Goal: Task Accomplishment & Management: Complete application form

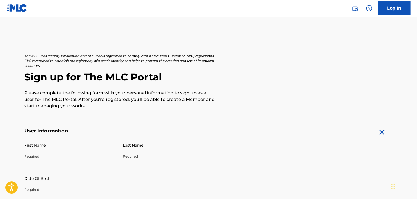
click at [35, 147] on input "First Name" at bounding box center [70, 145] width 92 height 16
type input "Livia"
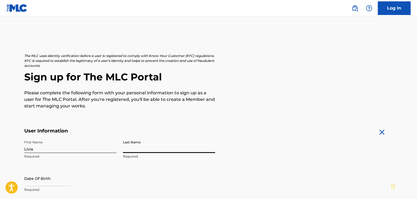
click at [159, 149] on input "Last Name" at bounding box center [169, 145] width 92 height 16
type input "[PERSON_NAME] [PERSON_NAME] [PERSON_NAME]"
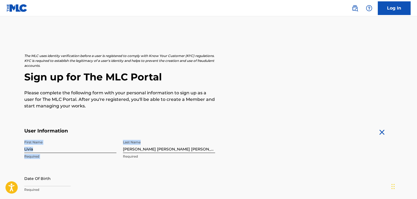
click at [158, 138] on input "[PERSON_NAME] [PERSON_NAME] [PERSON_NAME]" at bounding box center [169, 145] width 92 height 16
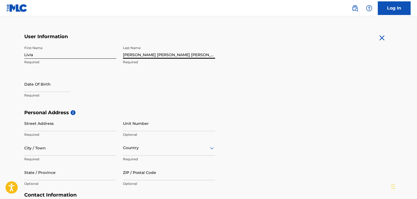
scroll to position [96, 0]
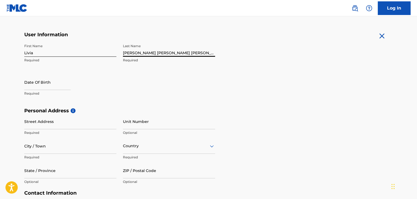
click at [42, 83] on input "text" at bounding box center [47, 82] width 46 height 16
select select "8"
select select "2025"
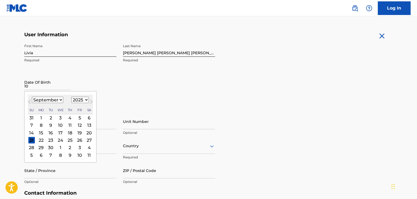
type input "10"
click at [75, 100] on select "1899 1900 1901 1902 1903 1904 1905 1906 1907 1908 1909 1910 1911 1912 1913 1914…" at bounding box center [79, 100] width 17 height 6
select select "2009"
click at [71, 97] on select "1899 1900 1901 1902 1903 1904 1905 1906 1907 1908 1909 1910 1911 1912 1913 1914…" at bounding box center [79, 100] width 17 height 6
click at [50, 100] on select "January February March April May June July August September October November De…" at bounding box center [47, 100] width 31 height 6
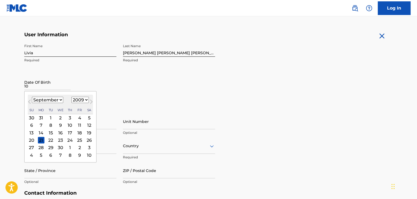
select select "9"
click at [32, 97] on select "January February March April May June July August September October November De…" at bounding box center [47, 100] width 31 height 6
click at [59, 139] on div "21" at bounding box center [60, 140] width 7 height 7
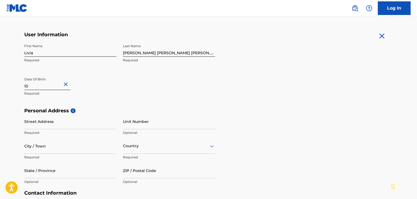
click at [91, 97] on div "Date Of Birth 10 Required" at bounding box center [70, 86] width 92 height 25
click at [58, 120] on input "Street Address" at bounding box center [70, 122] width 92 height 16
click at [73, 127] on input "[STREET_ADDRESS][PERSON_NAME]" at bounding box center [70, 122] width 92 height 16
type input "[STREET_ADDRESS][PERSON_NAME]"
click at [75, 145] on input "City / Town" at bounding box center [70, 146] width 92 height 16
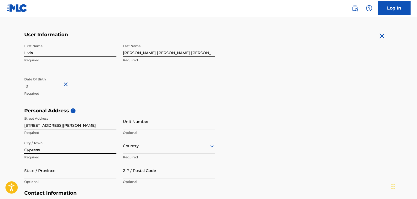
type input "Cypress"
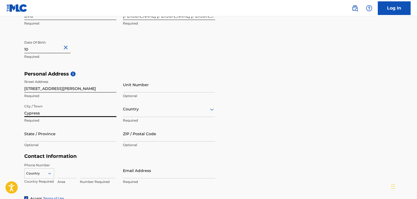
click at [133, 117] on div "Country" at bounding box center [169, 109] width 92 height 16
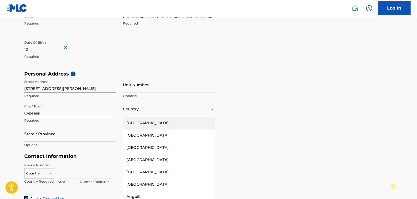
click at [176, 117] on div "[GEOGRAPHIC_DATA]" at bounding box center [169, 123] width 92 height 12
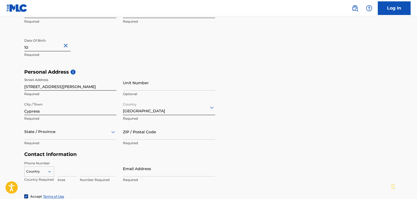
scroll to position [136, 0]
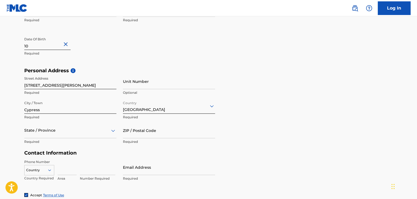
click at [48, 135] on div "State / Province" at bounding box center [70, 131] width 92 height 16
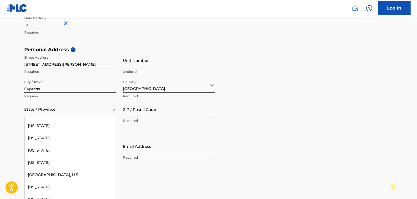
scroll to position [572, 0]
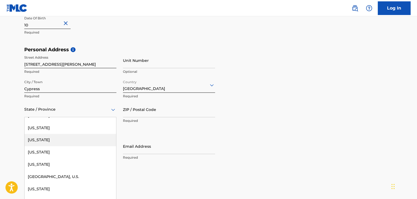
click at [74, 143] on div "[US_STATE]" at bounding box center [71, 140] width 92 height 12
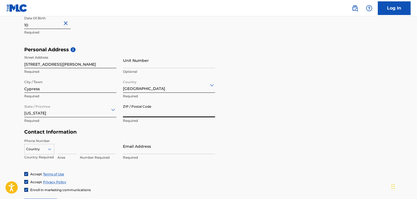
click at [145, 113] on input "ZIP / Postal Code" at bounding box center [169, 110] width 92 height 16
type input "77433"
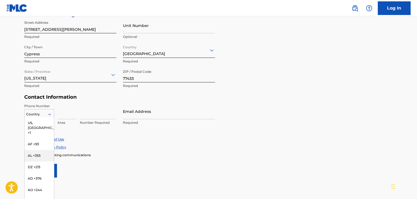
click at [44, 117] on div "216 results available. Use Up and Down to choose options, press Enter to select…" at bounding box center [39, 113] width 30 height 8
click at [41, 120] on div "US, [GEOGRAPHIC_DATA] +1" at bounding box center [39, 127] width 29 height 21
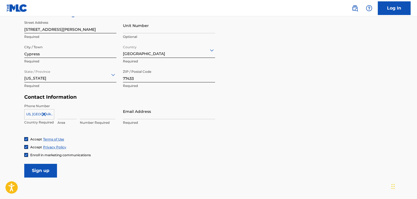
click at [64, 113] on input at bounding box center [66, 111] width 19 height 16
type input "281"
click at [86, 115] on input at bounding box center [97, 111] width 35 height 16
type input "7434733"
click at [151, 118] on input "Email Address" at bounding box center [169, 111] width 92 height 16
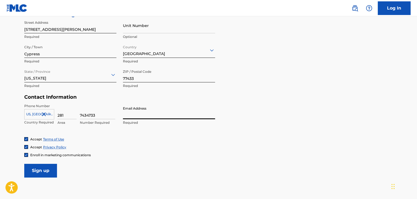
type input "[EMAIL_ADDRESS][DOMAIN_NAME]"
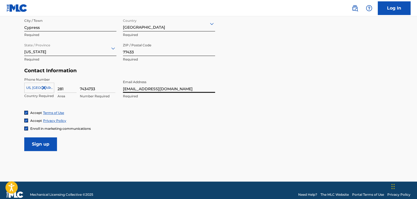
scroll to position [220, 0]
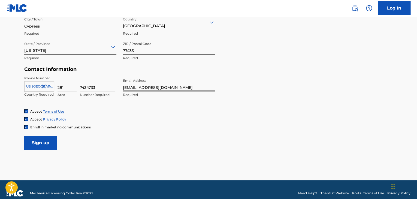
click at [32, 142] on input "Sign up" at bounding box center [40, 143] width 33 height 14
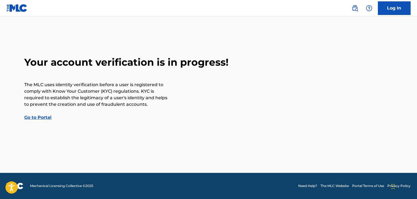
click at [44, 117] on link "Go to Portal" at bounding box center [37, 117] width 27 height 5
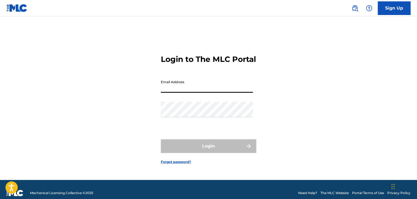
click at [198, 93] on input "Email Address" at bounding box center [207, 85] width 92 height 16
type input "[EMAIL_ADDRESS][DOMAIN_NAME]"
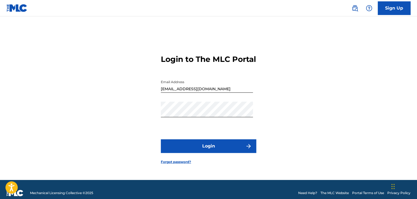
click at [222, 153] on button "Login" at bounding box center [208, 146] width 95 height 14
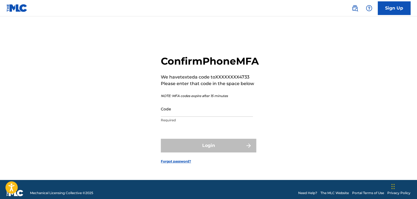
click at [197, 117] on input "Code" at bounding box center [207, 109] width 92 height 16
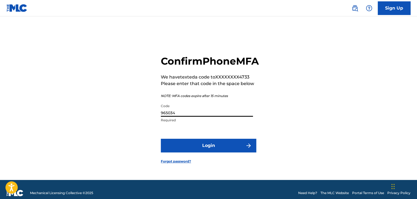
type input "965034"
click at [194, 151] on button "Login" at bounding box center [208, 146] width 95 height 14
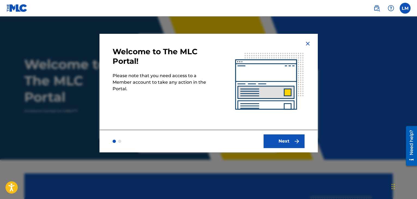
click at [285, 141] on button "Next" at bounding box center [283, 141] width 41 height 14
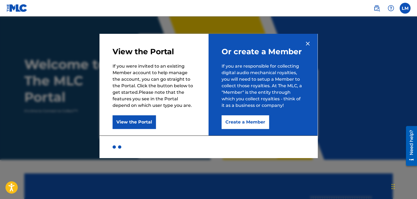
click at [256, 121] on button "Create a Member" at bounding box center [244, 122] width 47 height 14
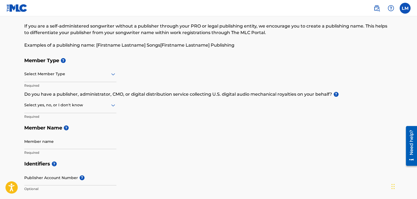
scroll to position [24, 0]
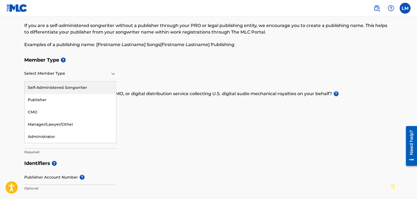
click at [67, 75] on div at bounding box center [70, 73] width 92 height 7
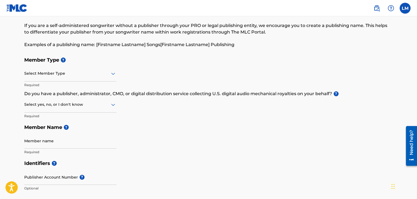
click at [86, 78] on div "Select Member Type" at bounding box center [70, 74] width 92 height 16
click at [79, 66] on div "Select Member Type" at bounding box center [70, 74] width 92 height 16
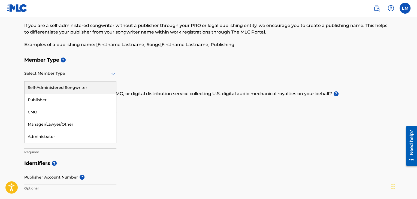
click at [79, 66] on div "Select Member Type" at bounding box center [70, 74] width 92 height 16
click at [113, 68] on div "Select Member Type" at bounding box center [70, 74] width 92 height 16
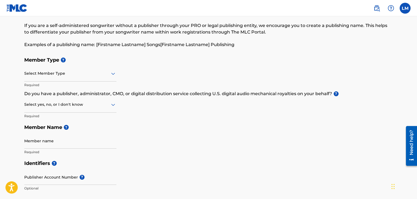
click at [89, 105] on div at bounding box center [70, 104] width 92 height 7
click at [88, 105] on div at bounding box center [70, 104] width 92 height 7
click at [183, 93] on p "Do you have a publisher, administrator, CMO, or digital distribution service co…" at bounding box center [208, 93] width 368 height 7
click at [86, 143] on input "Member name" at bounding box center [70, 141] width 92 height 16
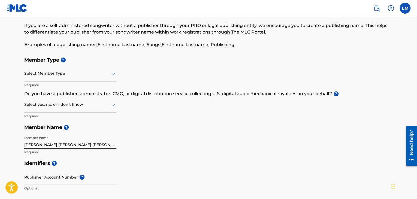
type input "[PERSON_NAME] [PERSON_NAME] [PERSON_NAME]"
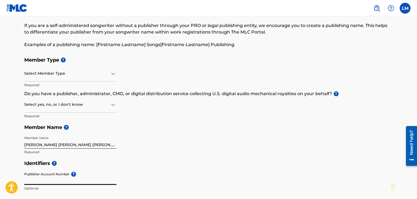
click at [62, 179] on input "Publisher Account Number ?" at bounding box center [70, 177] width 92 height 16
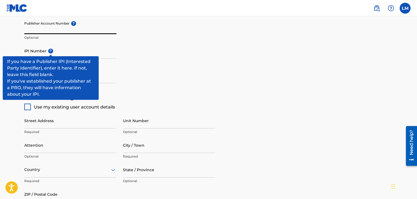
scroll to position [175, 0]
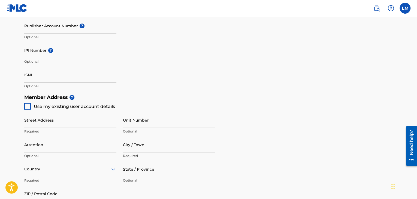
click at [28, 105] on div at bounding box center [27, 106] width 7 height 7
type input "[STREET_ADDRESS][PERSON_NAME]"
type input "Cypress"
type input "77433"
type input "281"
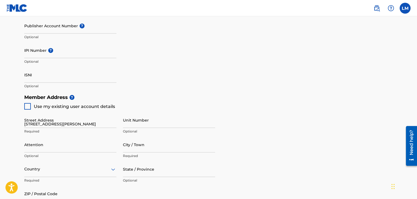
type input "7434733"
type input "[EMAIL_ADDRESS][DOMAIN_NAME]"
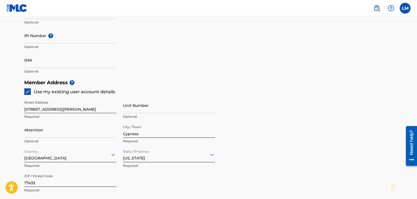
scroll to position [192, 0]
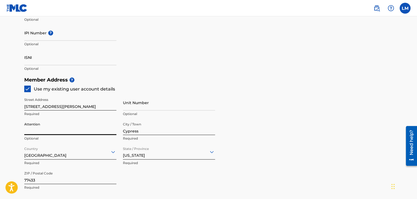
click at [77, 132] on input "Attention" at bounding box center [70, 127] width 92 height 16
click at [184, 71] on div "Identifiers ? Publisher Account Number ? Optional IPI Number ? Optional ISNI Op…" at bounding box center [208, 31] width 368 height 85
click at [10, 150] on main "Create a Member If you are a self-administered songwriter without a publisher t…" at bounding box center [208, 68] width 417 height 489
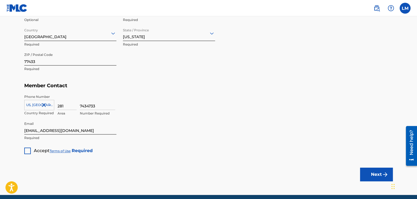
scroll to position [313, 0]
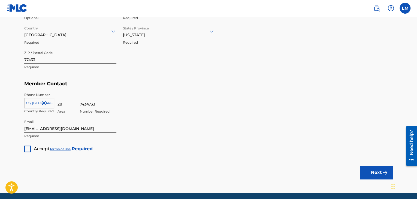
click at [24, 150] on div at bounding box center [27, 148] width 7 height 7
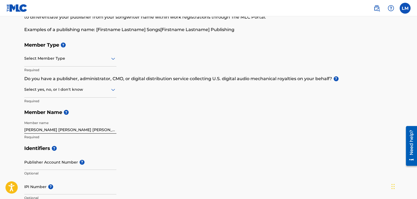
scroll to position [0, 0]
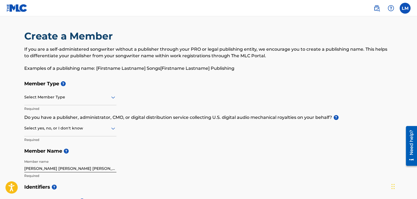
click at [54, 100] on div at bounding box center [70, 97] width 92 height 7
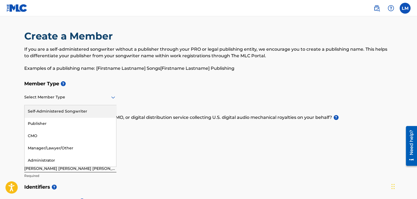
click at [54, 100] on div at bounding box center [70, 97] width 92 height 7
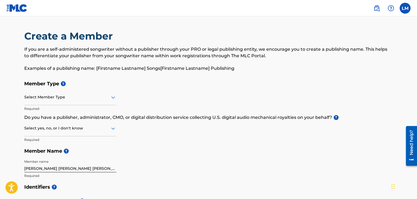
click at [70, 129] on div at bounding box center [70, 128] width 92 height 7
click at [71, 128] on div at bounding box center [70, 128] width 92 height 7
click at [74, 98] on div at bounding box center [70, 97] width 92 height 7
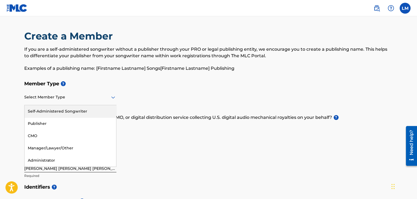
click at [83, 87] on h5 "Member Type ?" at bounding box center [208, 84] width 368 height 12
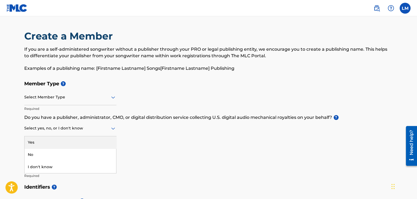
click at [64, 124] on div "Select yes, no, or I don't know" at bounding box center [70, 129] width 92 height 16
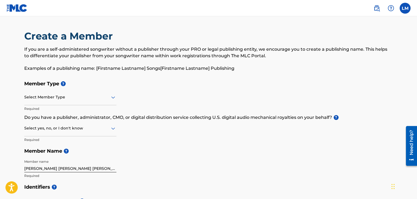
click at [64, 124] on div "Select yes, no, or I don't know" at bounding box center [70, 129] width 92 height 16
click at [49, 100] on div "Select Member Type" at bounding box center [70, 98] width 92 height 16
click at [50, 98] on div at bounding box center [70, 97] width 92 height 7
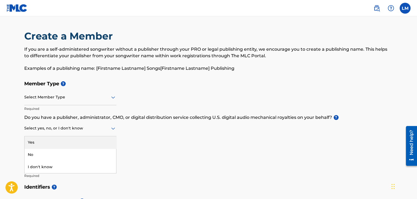
click at [69, 126] on div at bounding box center [70, 128] width 92 height 7
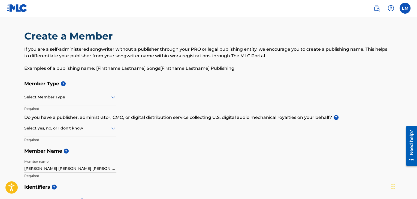
click at [70, 126] on div at bounding box center [70, 128] width 92 height 7
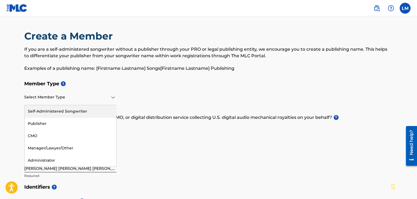
click at [44, 100] on div at bounding box center [70, 97] width 92 height 7
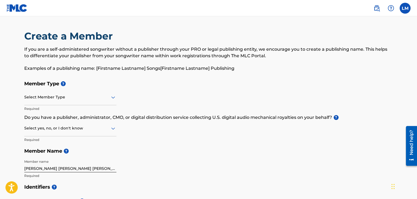
click at [148, 103] on div "Member Type ? Select Member Type Required Do you have a publisher, administrato…" at bounding box center [208, 129] width 368 height 103
